Goal: Check status: Check status

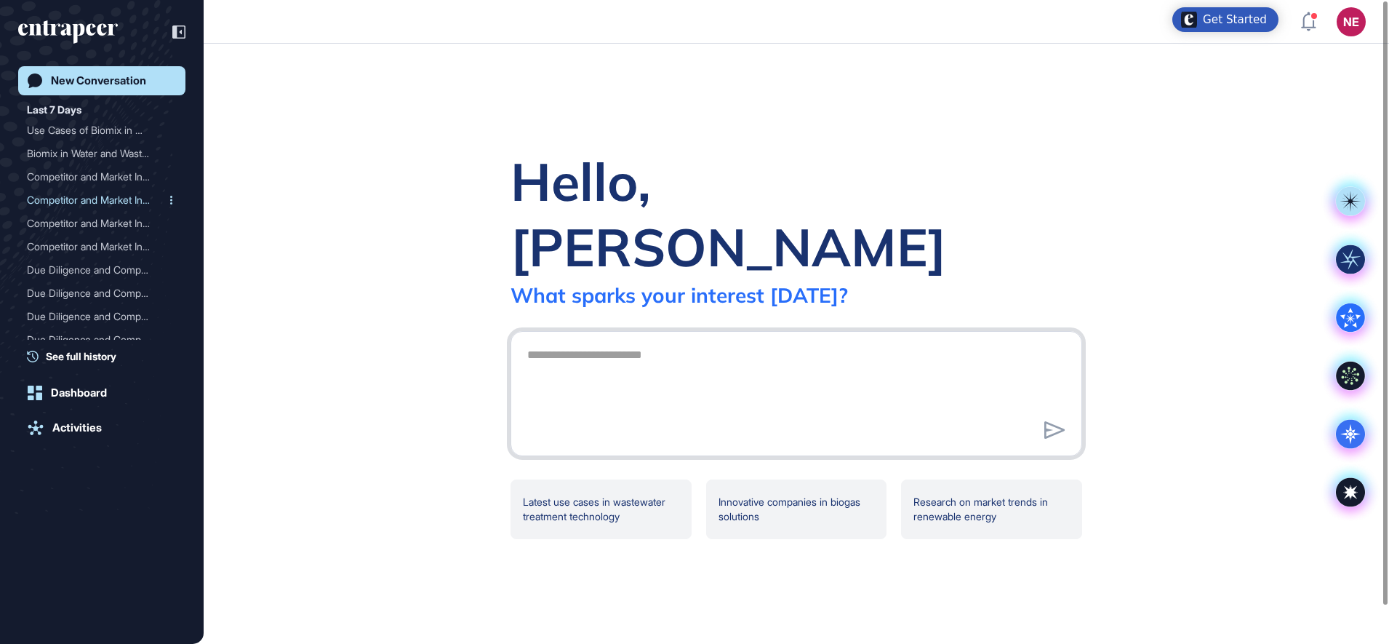
scroll to position [1, 1]
click at [89, 429] on div "Activities" at bounding box center [76, 427] width 49 height 13
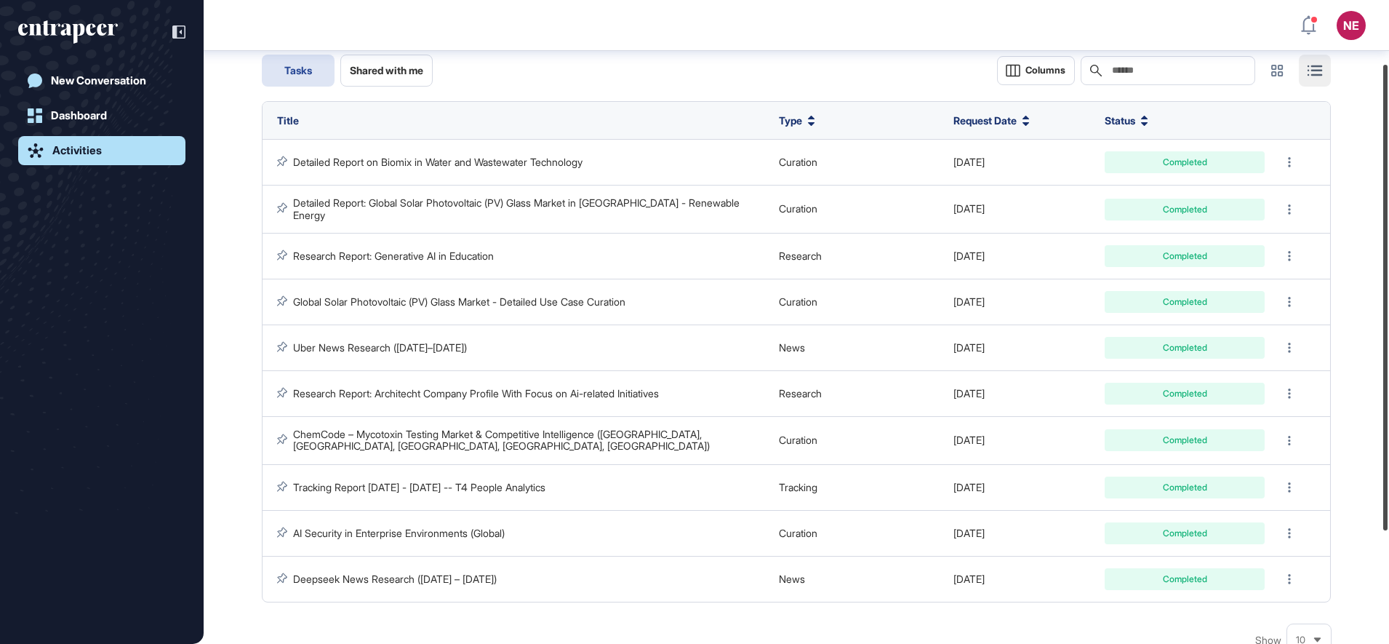
drag, startPoint x: 1388, startPoint y: 249, endPoint x: 1382, endPoint y: 341, distance: 91.8
click at [1388, 329] on html "NE Dashboard Profile My Content Request More Data New Conversation Dashboard Ac…" at bounding box center [694, 322] width 1389 height 644
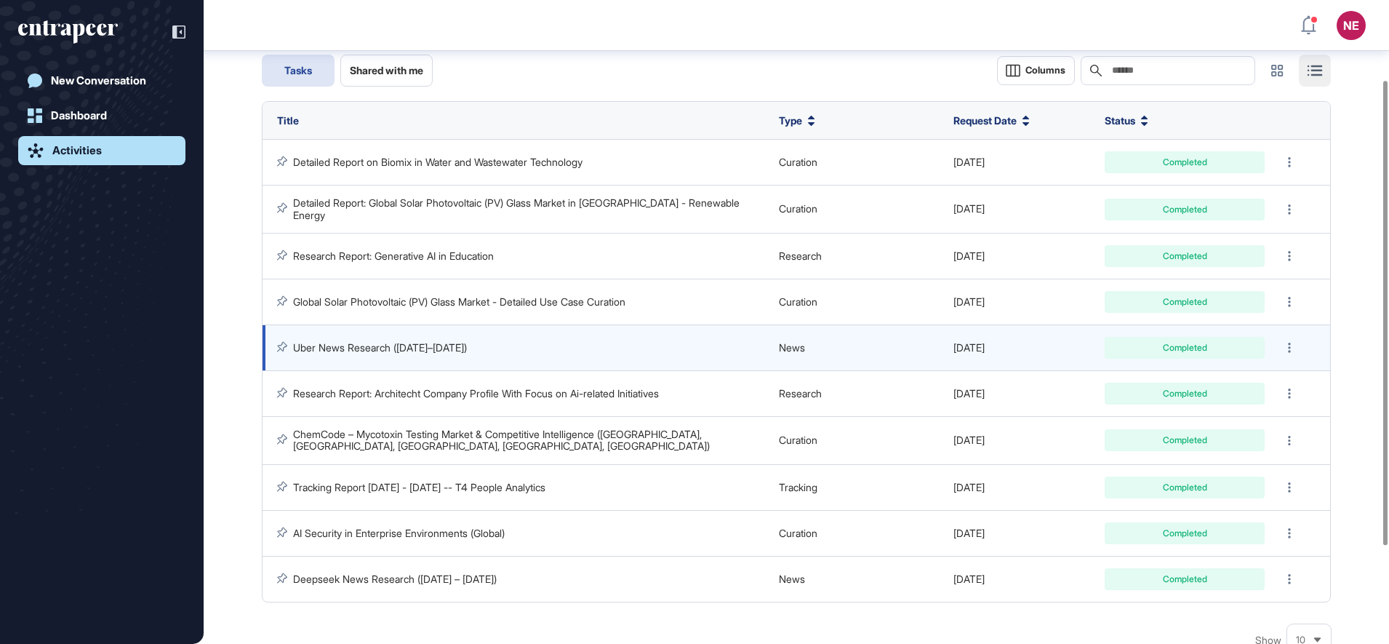
scroll to position [111, 0]
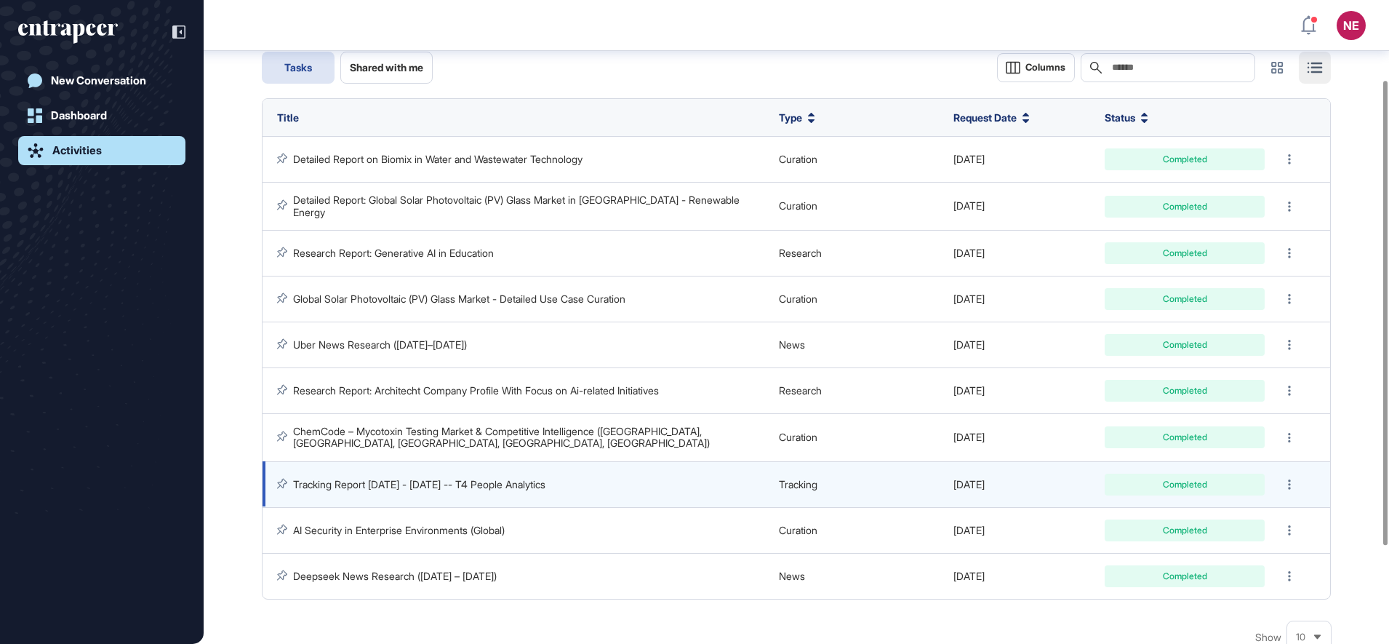
click at [466, 481] on link "Tracking Report [DATE] - [DATE] -- T4 People Analytics" at bounding box center [419, 484] width 252 height 12
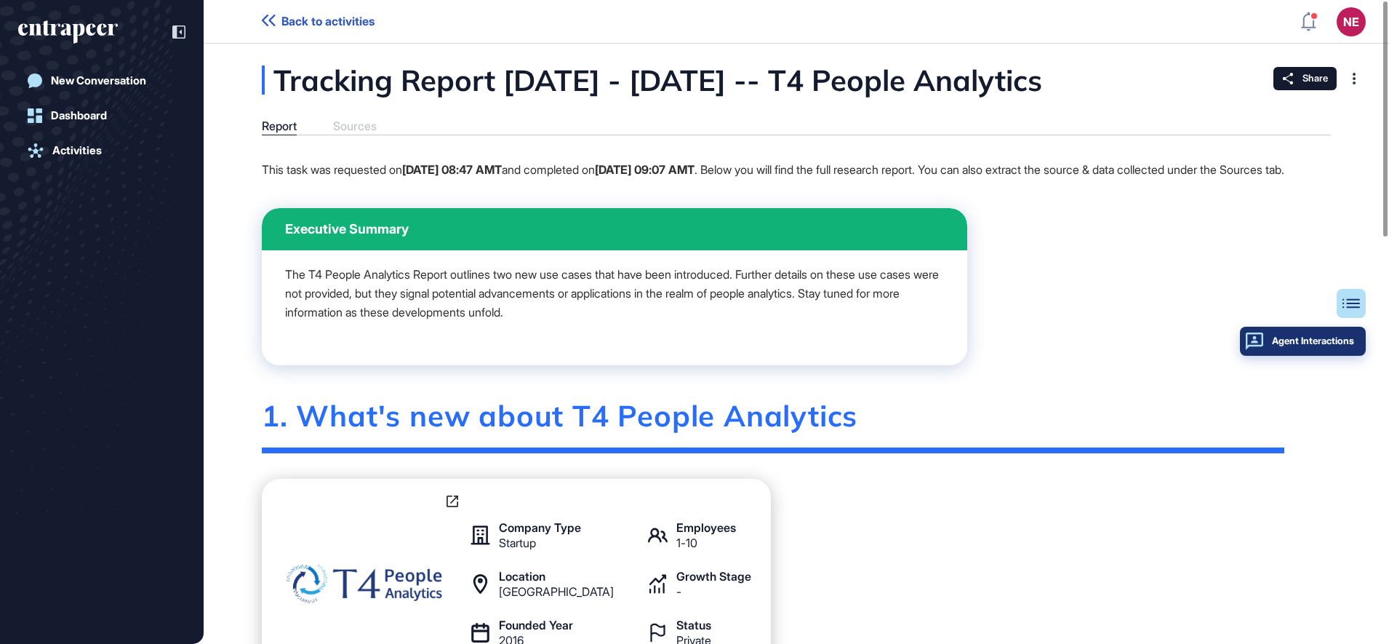
click at [1351, 338] on div "Agent Interactions" at bounding box center [1303, 341] width 103 height 12
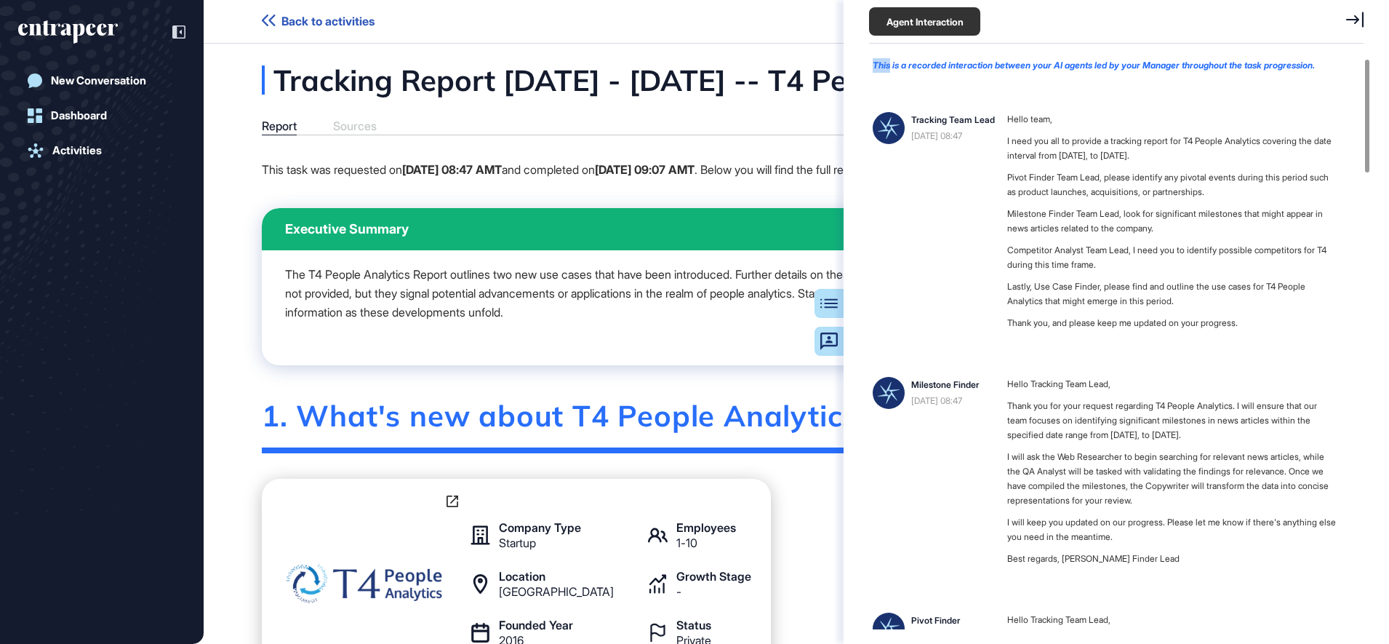
drag, startPoint x: 889, startPoint y: 67, endPoint x: 1297, endPoint y: 55, distance: 408.1
click at [1297, 55] on div "Agent Interaction This is a recorded interaction between your AI agents led by …" at bounding box center [1116, 322] width 545 height 644
drag, startPoint x: 1297, startPoint y: 55, endPoint x: 1278, endPoint y: 70, distance: 23.9
click at [1278, 70] on div "This is a recorded interaction between your AI agents led by your Manager throu…" at bounding box center [1104, 65] width 463 height 15
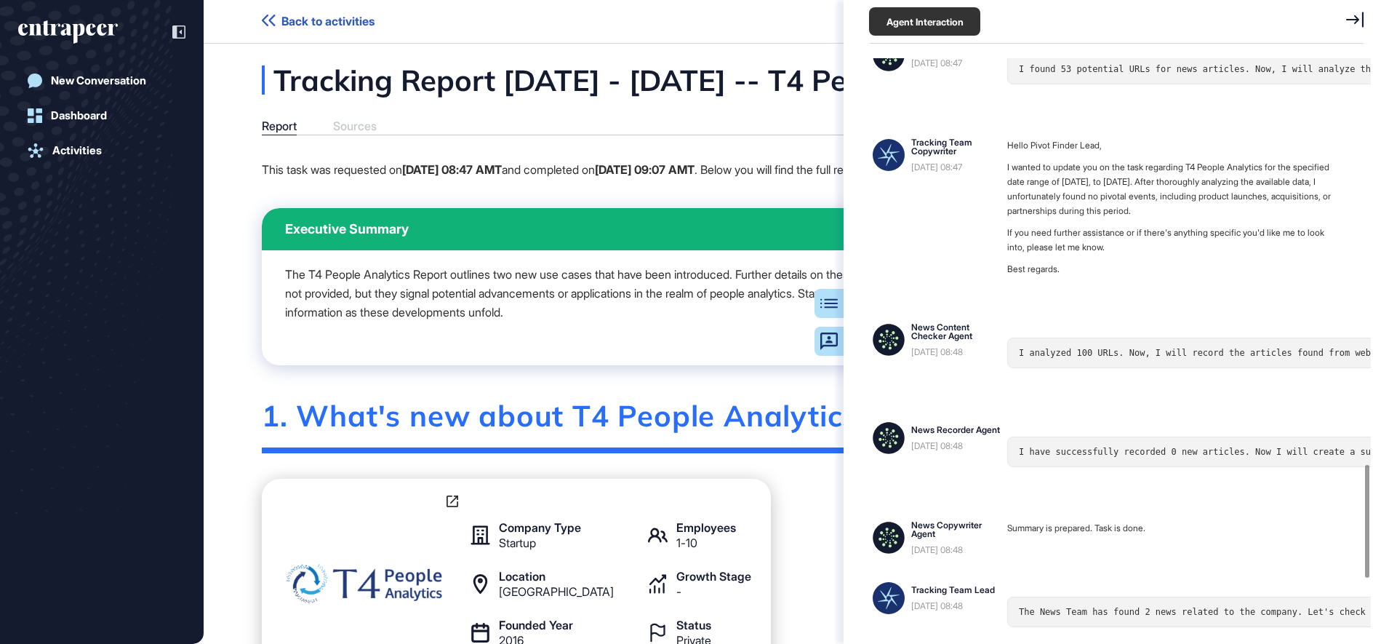
scroll to position [2312, 0]
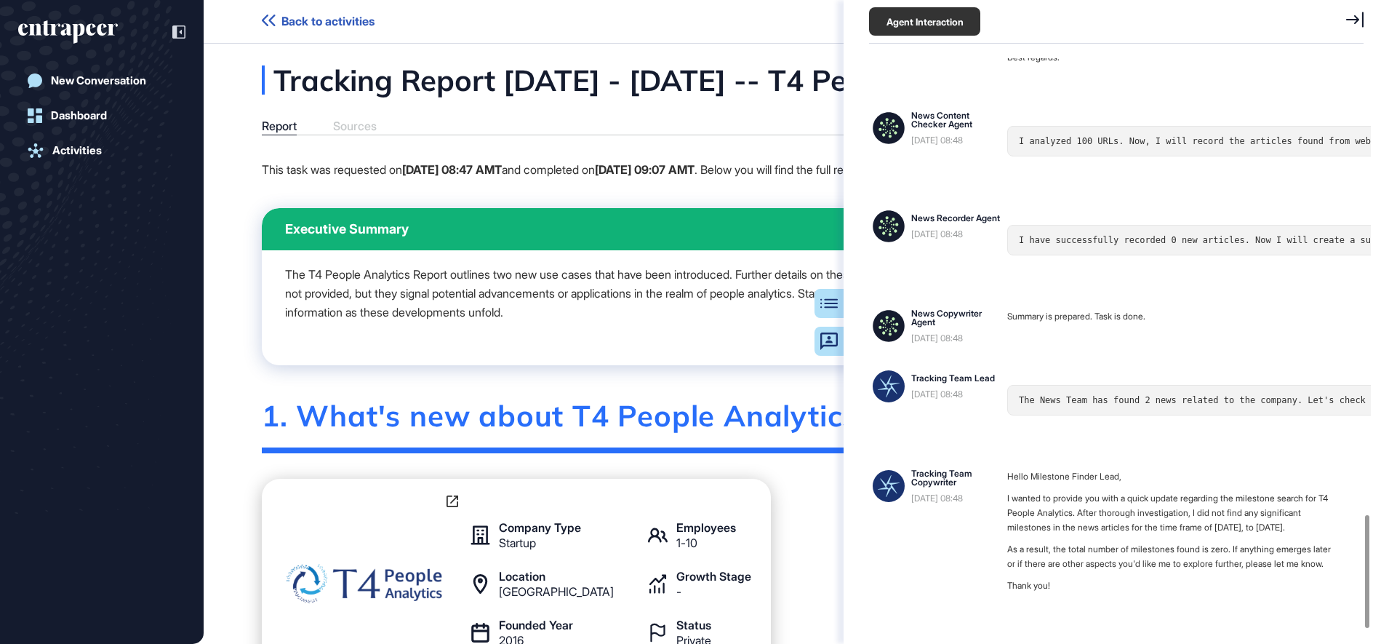
click at [697, 178] on p "This task was requested on [DATE] 08:47 AMT and completed on [DATE] 09:07 AMT .…" at bounding box center [773, 169] width 1022 height 19
click at [1356, 24] on icon at bounding box center [1354, 20] width 17 height 16
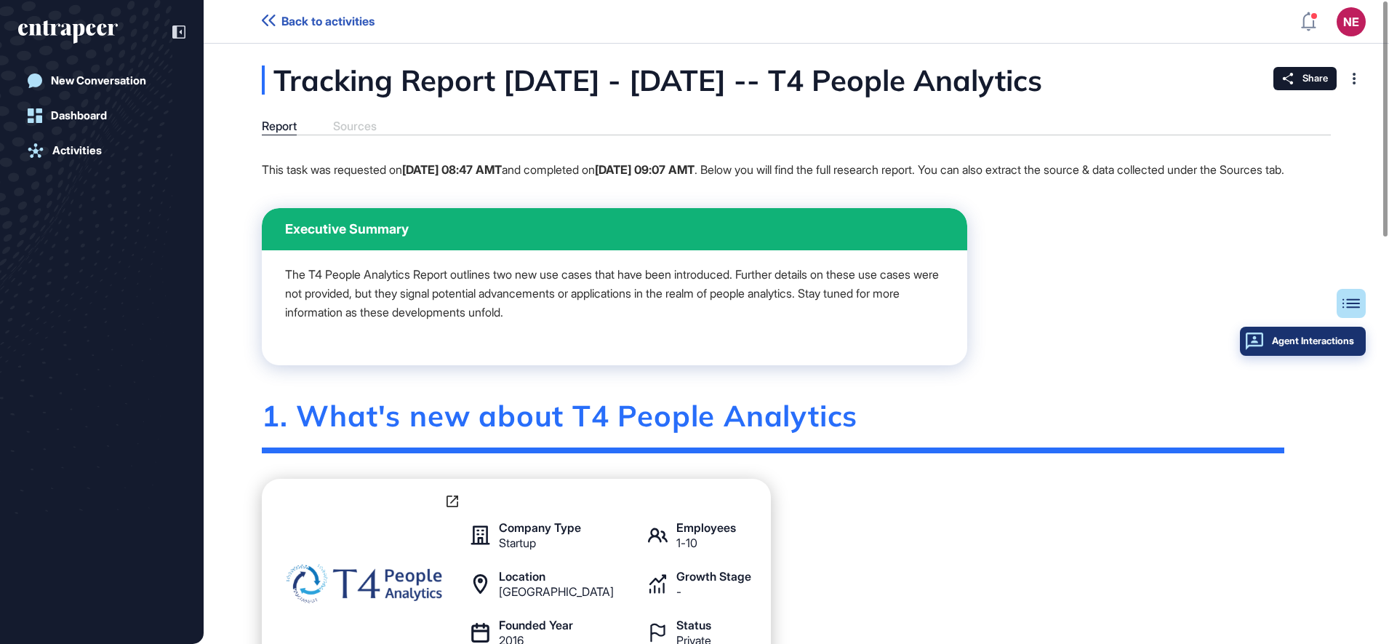
click at [1347, 342] on div "Agent Interactions" at bounding box center [1303, 341] width 103 height 12
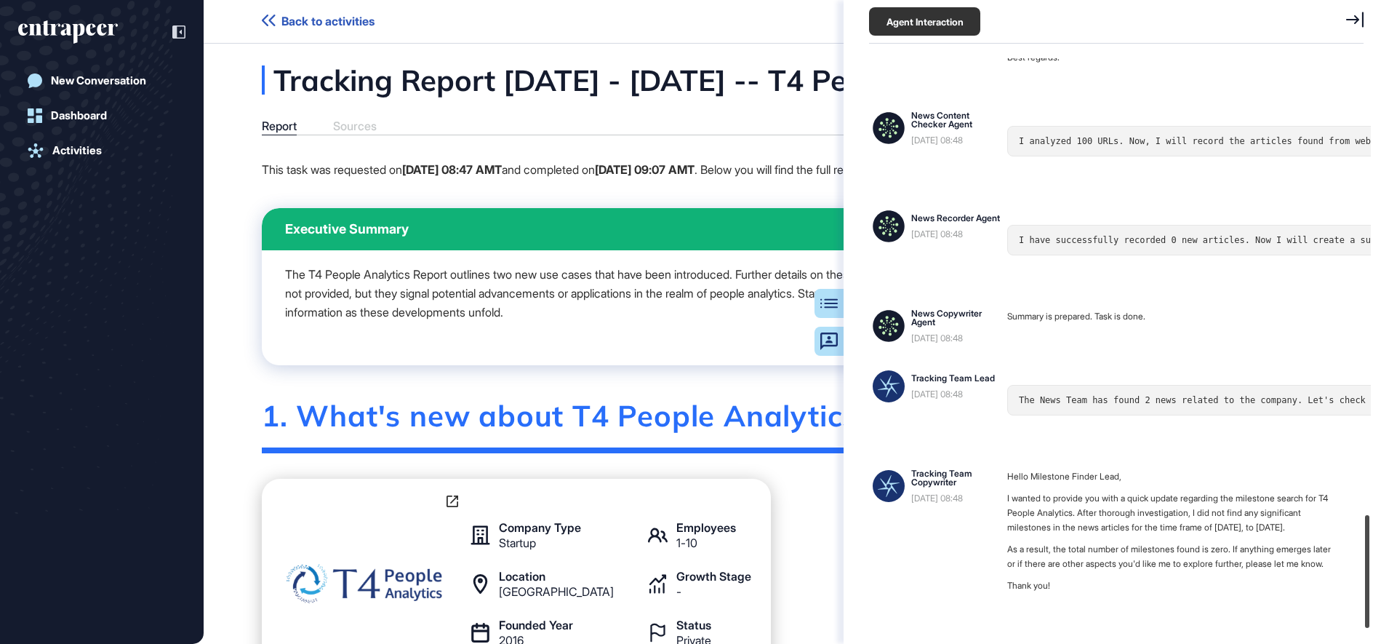
drag, startPoint x: 1369, startPoint y: 133, endPoint x: 1392, endPoint y: 628, distance: 495.8
click at [1388, 628] on html "Back to activities NE Dashboard Profile My Content Request More Data New Conver…" at bounding box center [694, 322] width 1389 height 644
click at [700, 351] on div "The T4 People Analytics Report outlines two new use cases that have been introd…" at bounding box center [614, 308] width 659 height 86
